Goal: Information Seeking & Learning: Understand process/instructions

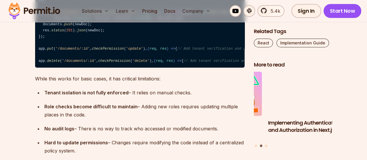
scroll to position [1994, 0]
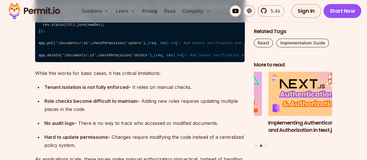
scroll to position [1999, 0]
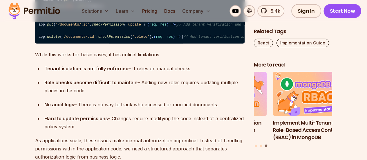
scroll to position [2017, 0]
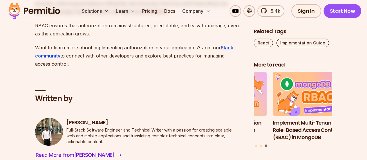
scroll to position [6491, 0]
